Goal: Task Accomplishment & Management: Manage account settings

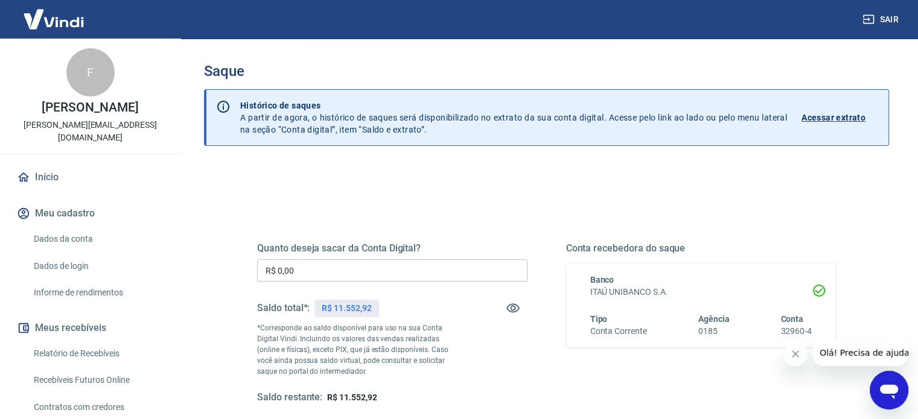
click at [343, 274] on input "R$ 0,00" at bounding box center [392, 270] width 270 height 22
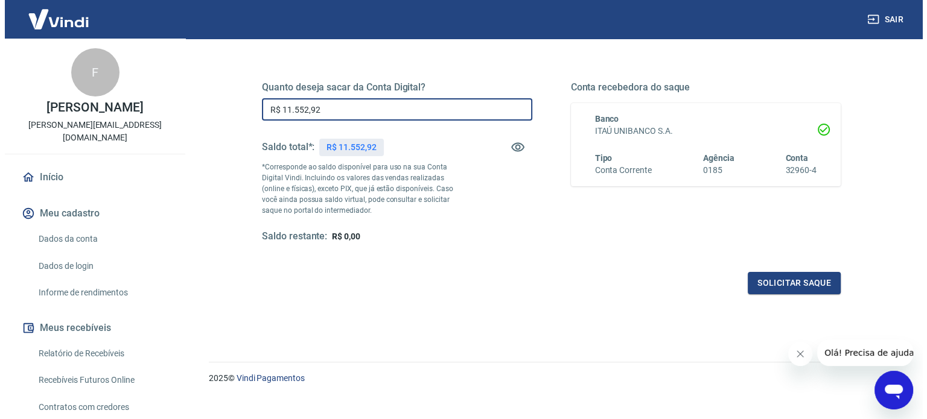
scroll to position [176, 0]
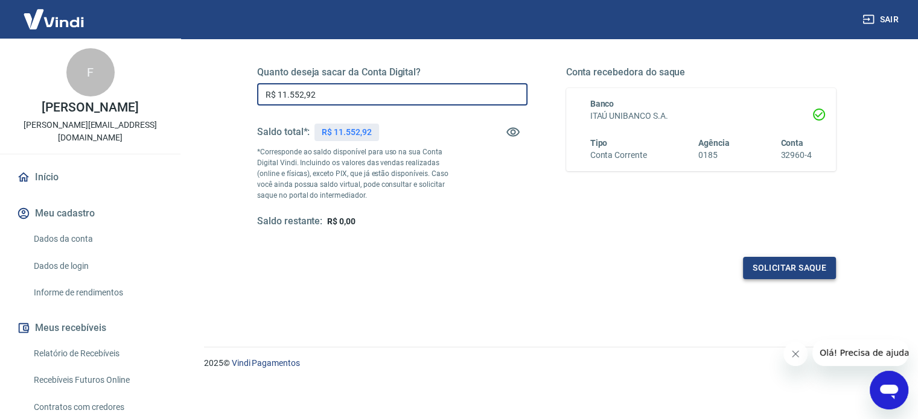
type input "R$ 11.552,92"
click at [810, 261] on button "Solicitar saque" at bounding box center [789, 268] width 93 height 22
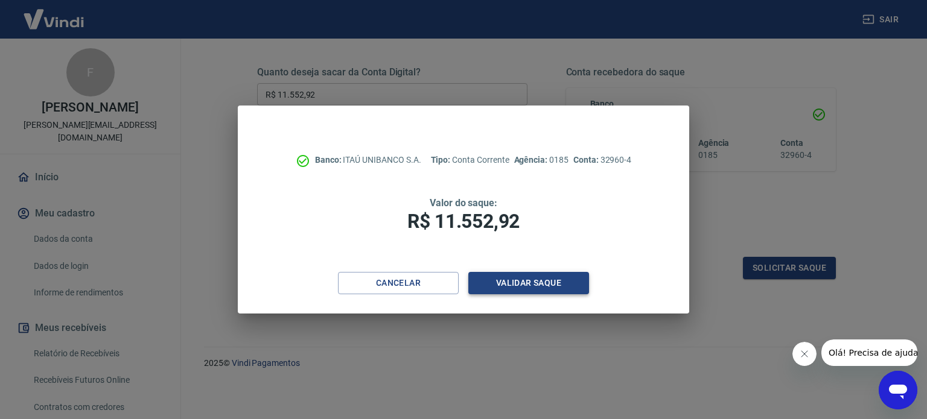
click at [536, 282] on button "Validar saque" at bounding box center [528, 283] width 121 height 22
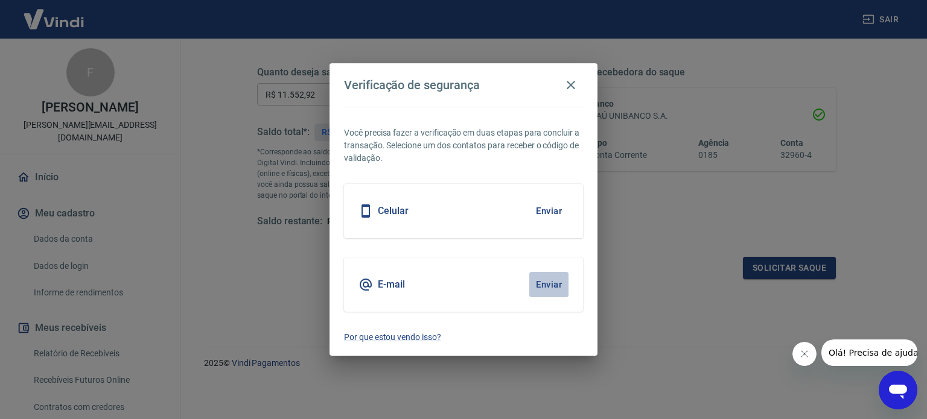
click at [536, 282] on button "Enviar" at bounding box center [548, 284] width 39 height 25
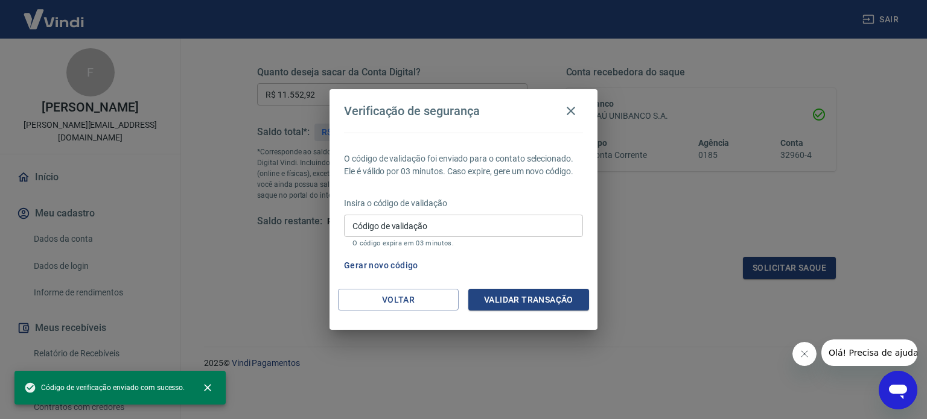
drag, startPoint x: 484, startPoint y: 220, endPoint x: 476, endPoint y: 219, distance: 7.9
click at [484, 219] on input "Código de validação" at bounding box center [463, 226] width 239 height 22
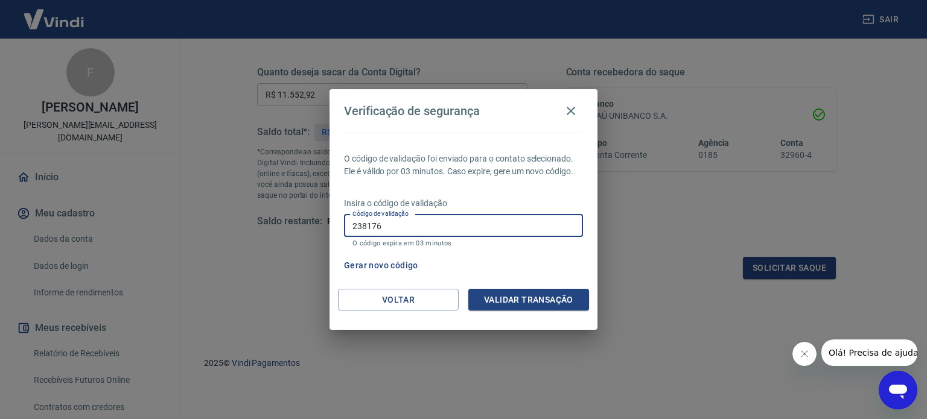
type input "238176"
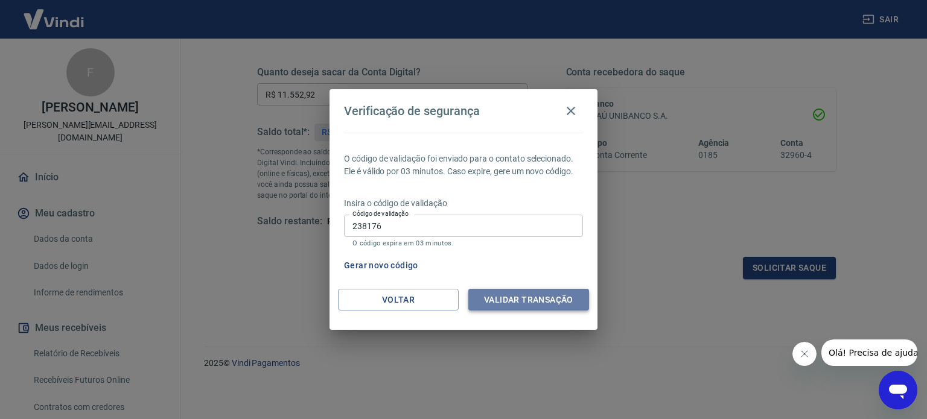
click at [504, 300] on button "Validar transação" at bounding box center [528, 300] width 121 height 22
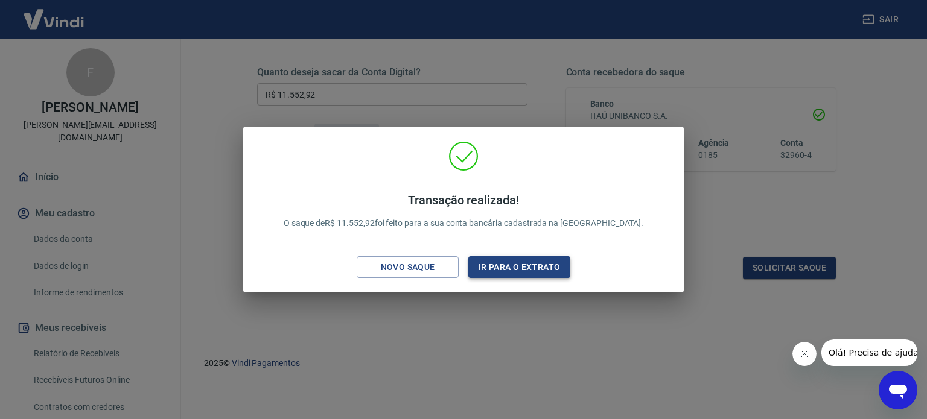
click at [513, 262] on button "Ir para o extrato" at bounding box center [519, 267] width 102 height 22
